Goal: Task Accomplishment & Management: Manage account settings

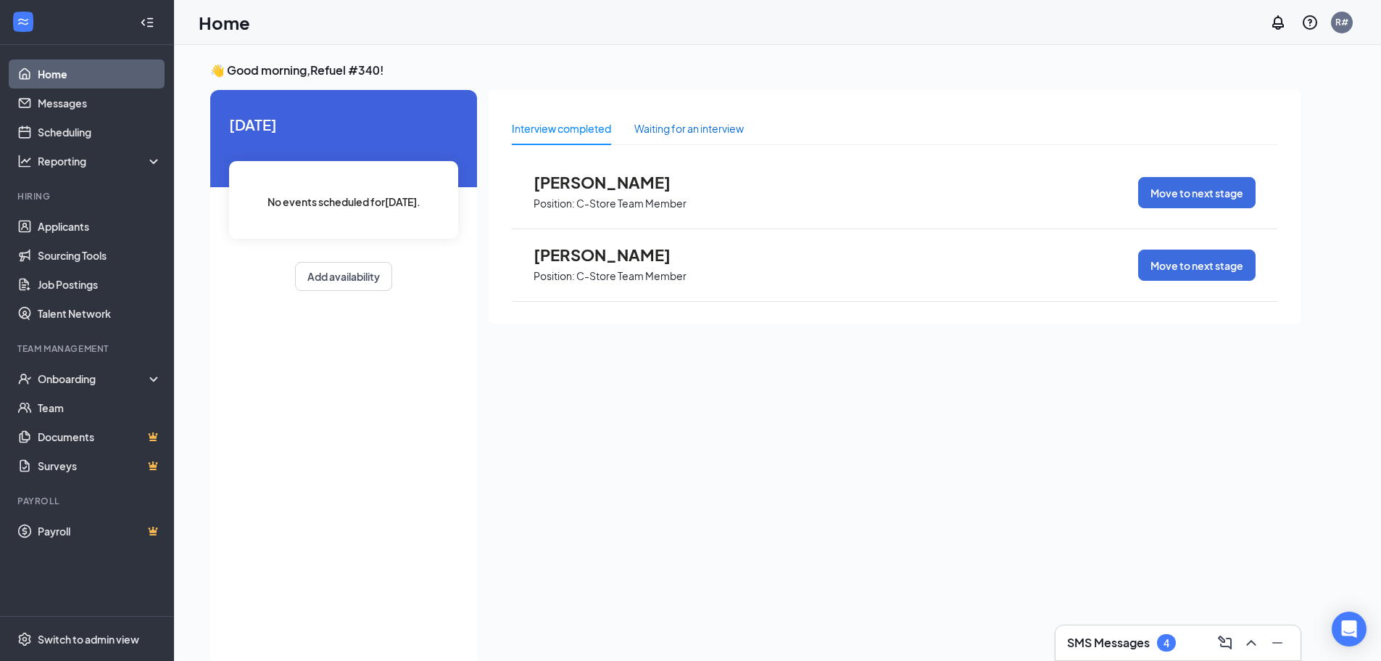
click at [699, 132] on div "Waiting for an interview" at bounding box center [689, 128] width 109 height 16
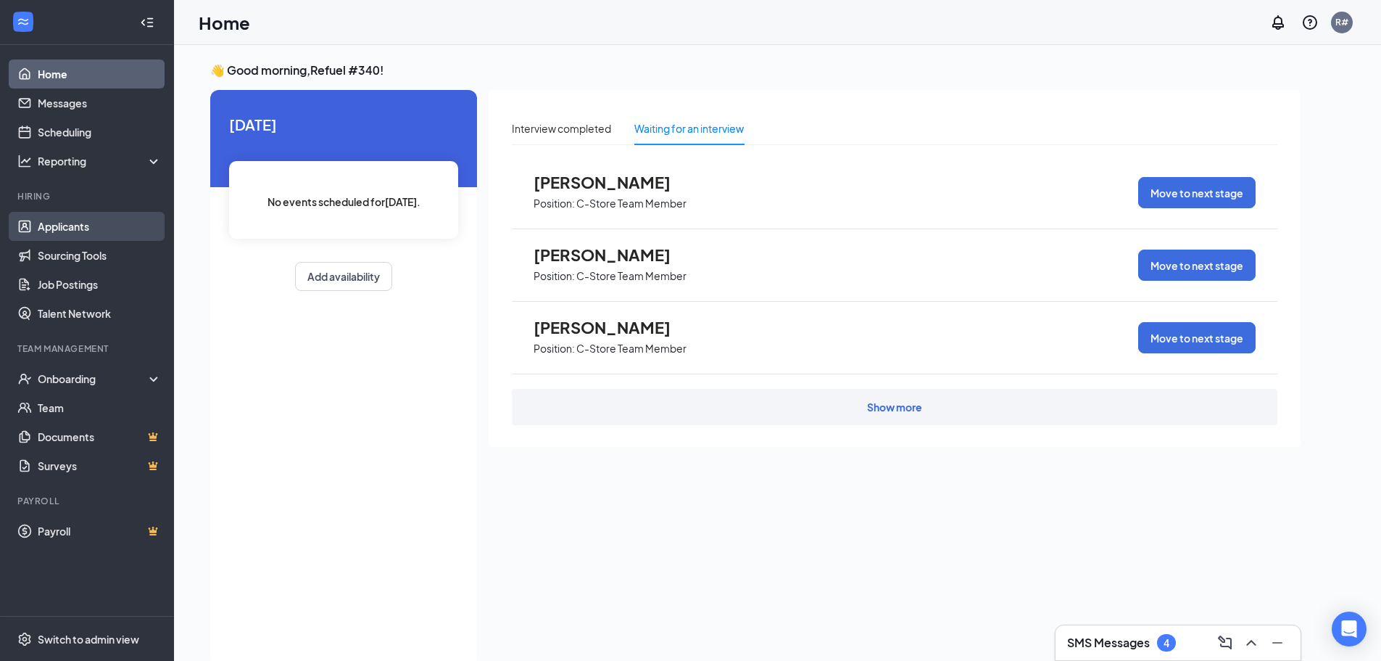
click at [87, 231] on link "Applicants" at bounding box center [100, 226] width 124 height 29
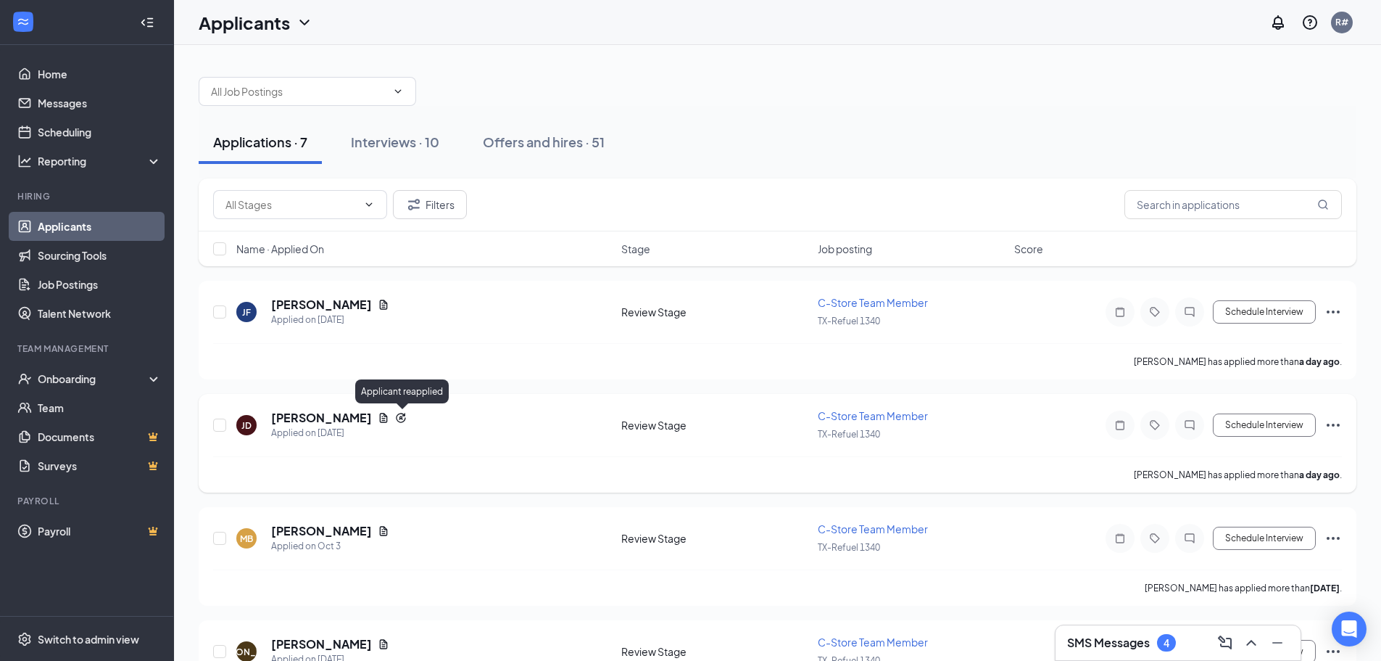
click at [398, 417] on icon "Reapply" at bounding box center [401, 418] width 12 height 12
click at [336, 418] on h5 "[PERSON_NAME]" at bounding box center [321, 418] width 101 height 16
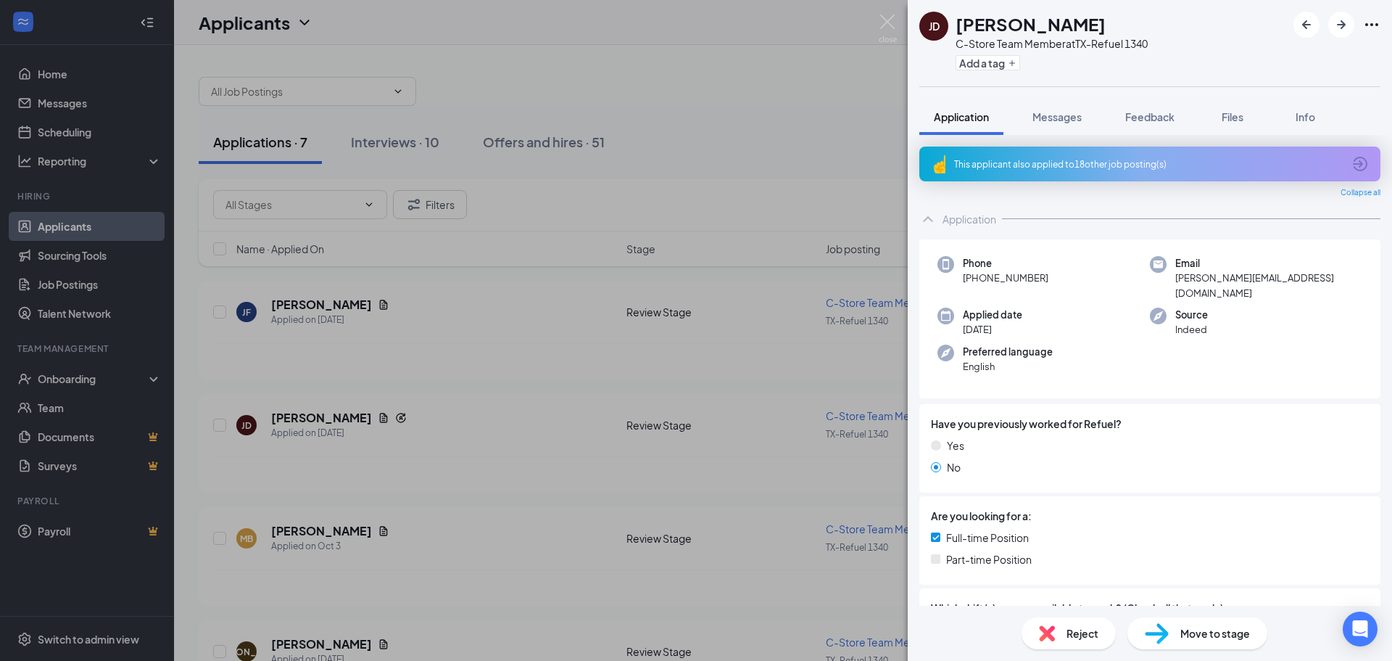
click at [1090, 170] on div "This applicant also applied to 18 other job posting(s)" at bounding box center [1149, 163] width 461 height 35
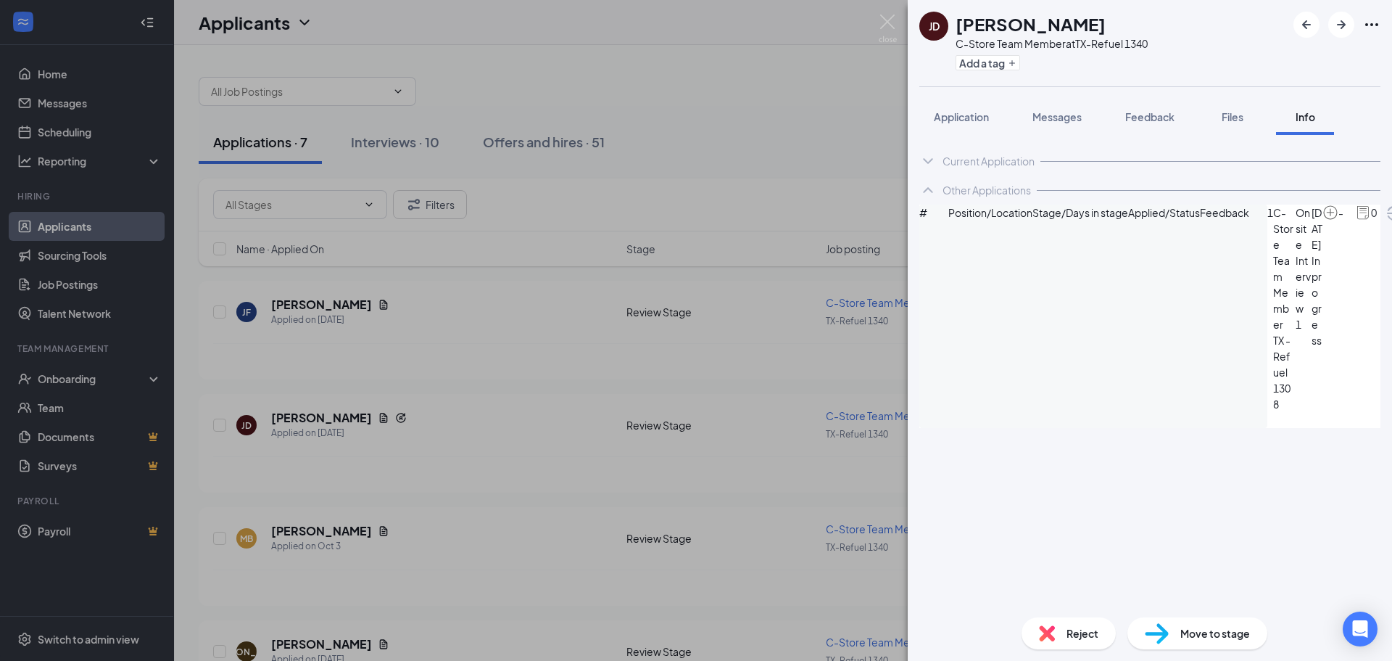
click at [78, 24] on div "[PERSON_NAME] C-Store Team Member at [GEOGRAPHIC_DATA]-Refuel 1340 Add a tag Ap…" at bounding box center [696, 330] width 1392 height 661
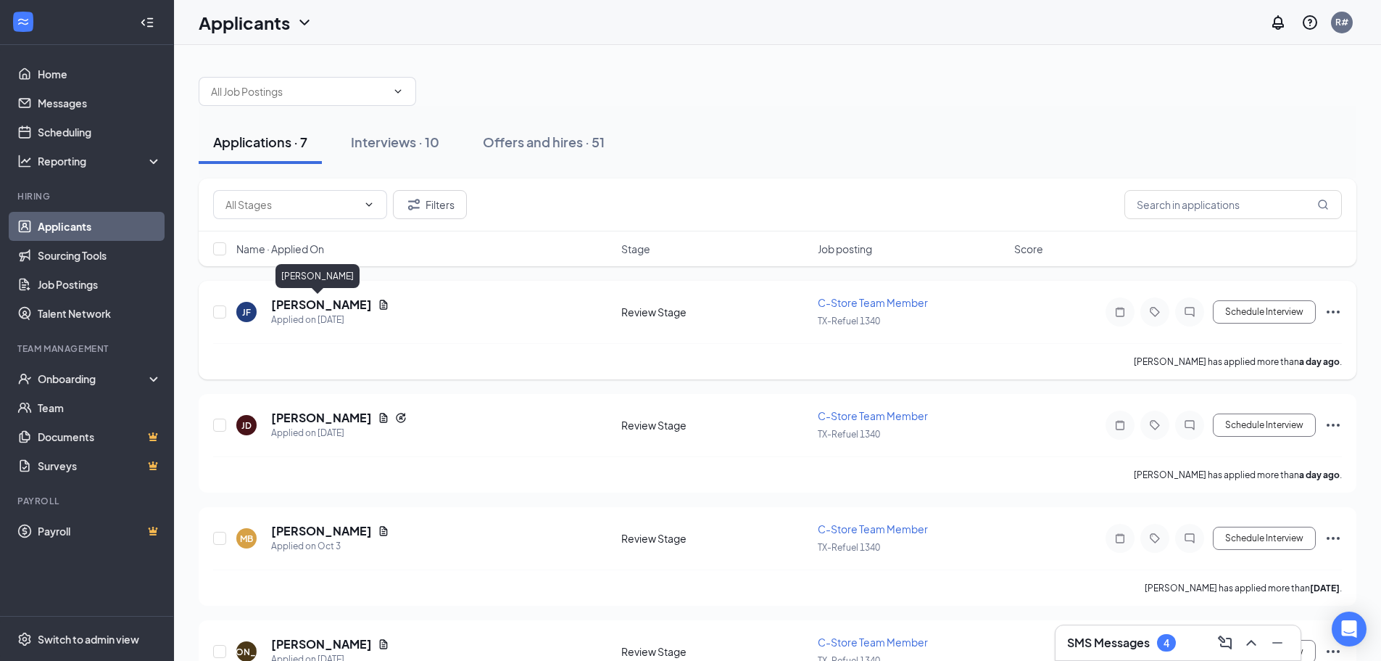
click at [328, 307] on h5 "[PERSON_NAME]" at bounding box center [321, 305] width 101 height 16
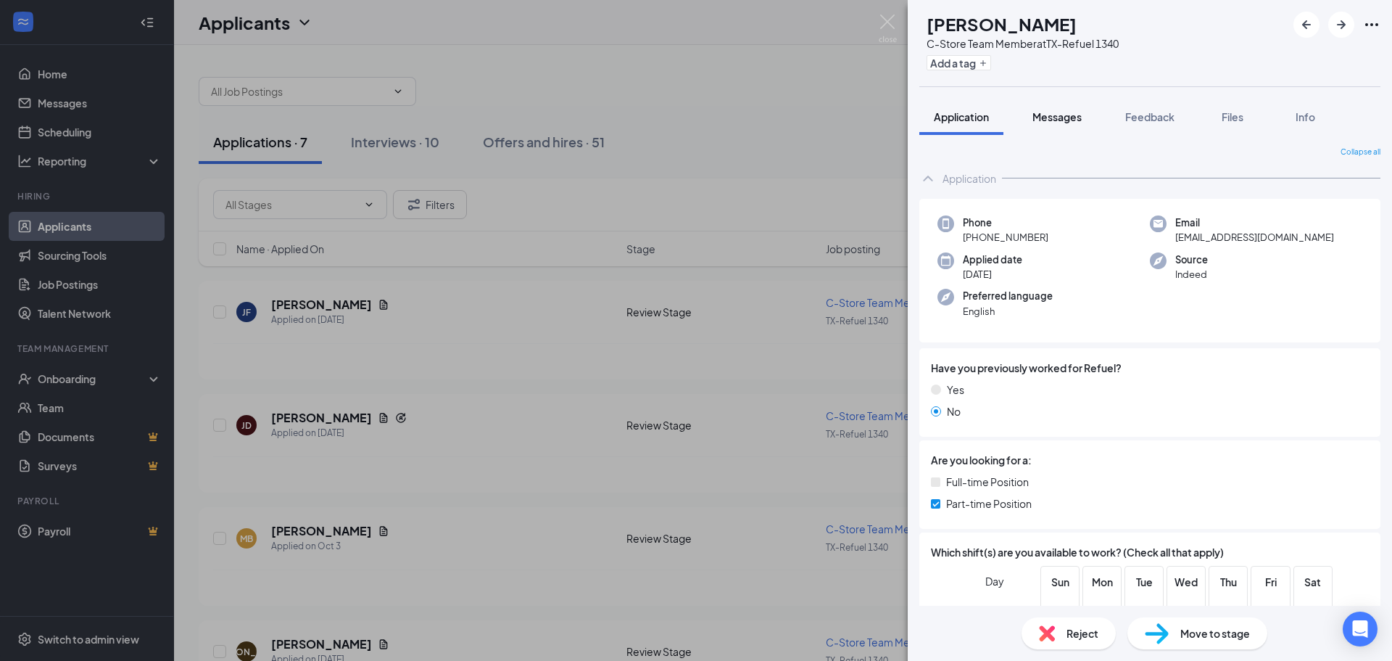
click at [1065, 118] on span "Messages" at bounding box center [1057, 116] width 49 height 13
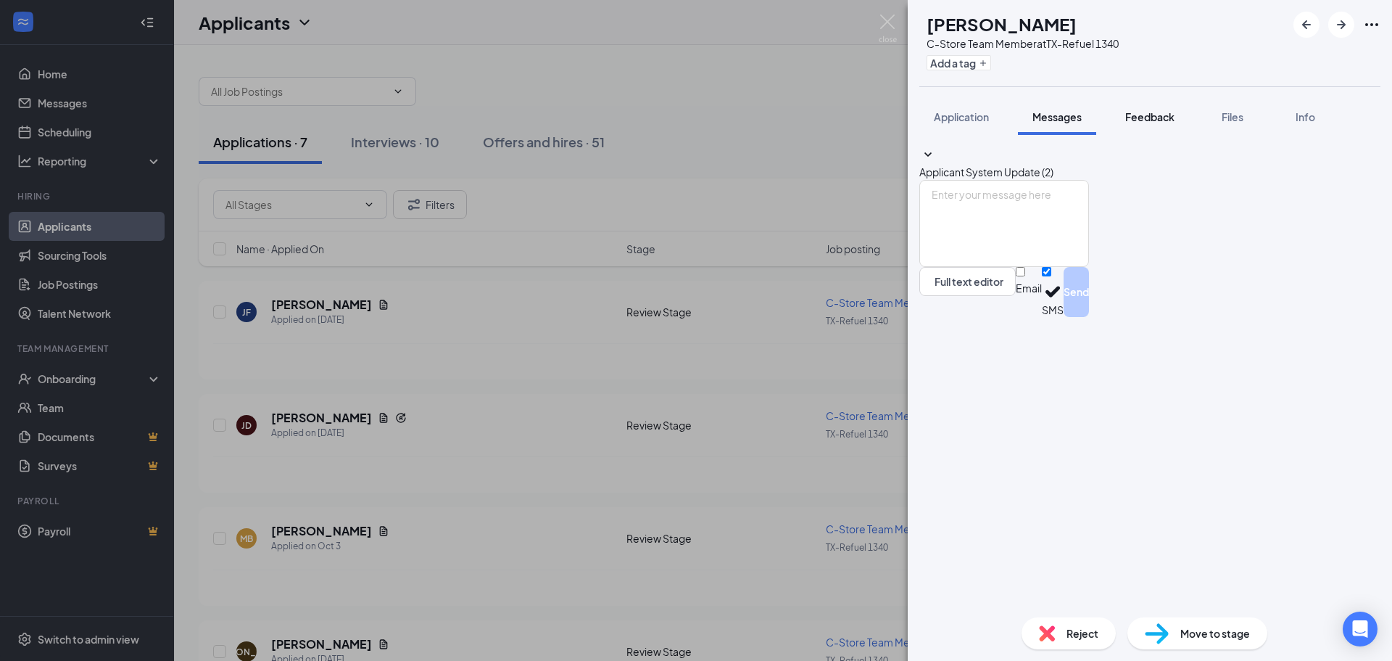
click at [1137, 109] on div "Feedback" at bounding box center [1149, 116] width 49 height 15
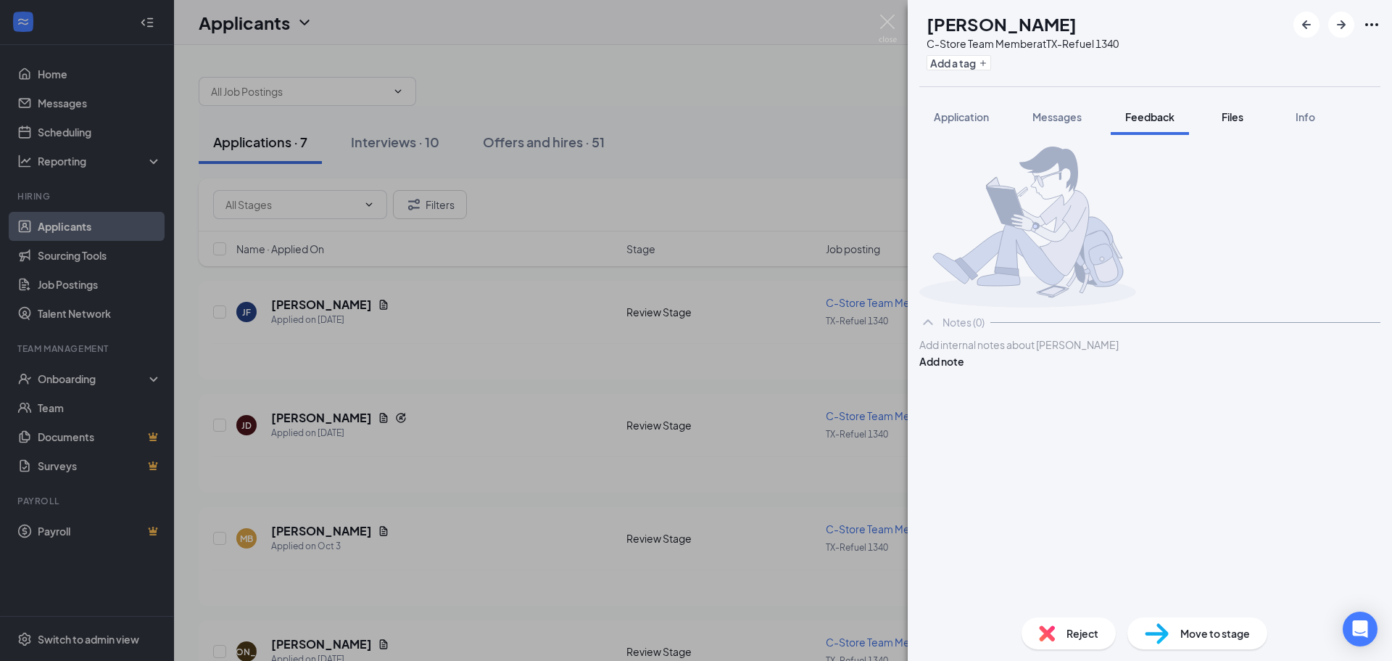
click at [1233, 113] on span "Files" at bounding box center [1233, 116] width 22 height 13
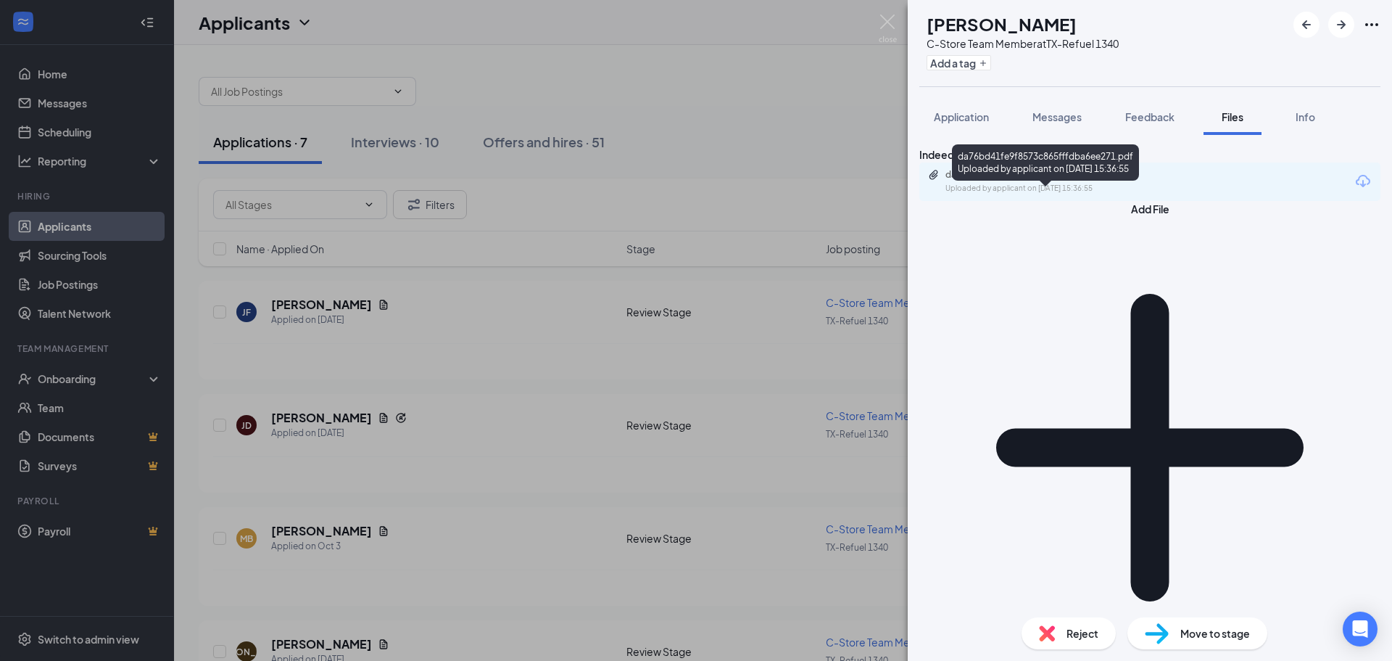
click at [1074, 181] on div "da76bd41fe9f8573c865fffdba6ee271.pdf" at bounding box center [1047, 175] width 203 height 12
